Goal: Check status: Check status

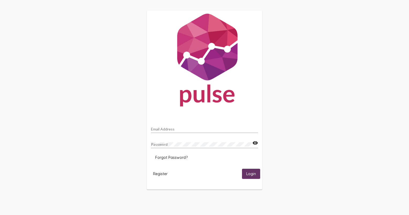
click at [172, 127] on div "Email Address" at bounding box center [204, 128] width 107 height 10
type input "jordand@lovefam.org"
click at [255, 143] on mat-icon "visibility" at bounding box center [255, 143] width 6 height 6
click at [249, 172] on span "Login" at bounding box center [251, 174] width 10 height 5
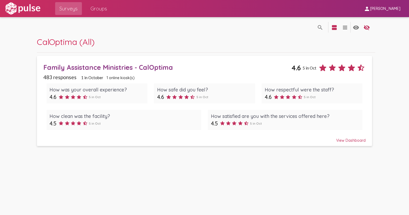
click at [310, 44] on div "CalOptima (All)" at bounding box center [206, 45] width 338 height 16
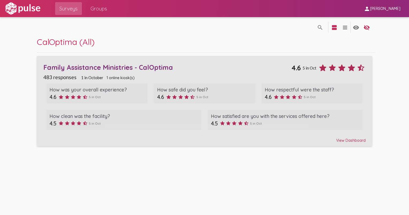
click at [93, 65] on div "Family Assistance Ministries - CalOptima" at bounding box center [167, 67] width 248 height 8
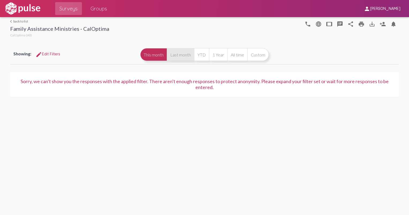
click at [175, 58] on button "Last month" at bounding box center [180, 54] width 27 height 13
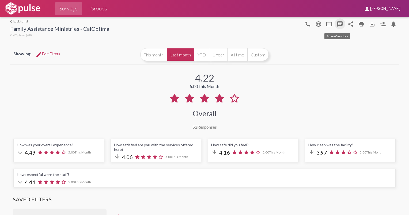
click at [337, 22] on mat-icon "speaker_notes" at bounding box center [340, 24] width 6 height 6
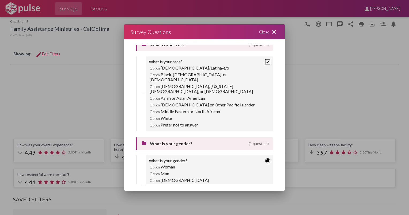
scroll to position [444, 0]
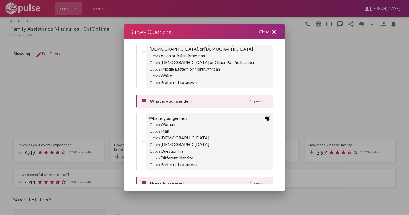
click at [272, 29] on mat-icon "close" at bounding box center [274, 32] width 6 height 6
